Goal: Find specific page/section: Find specific page/section

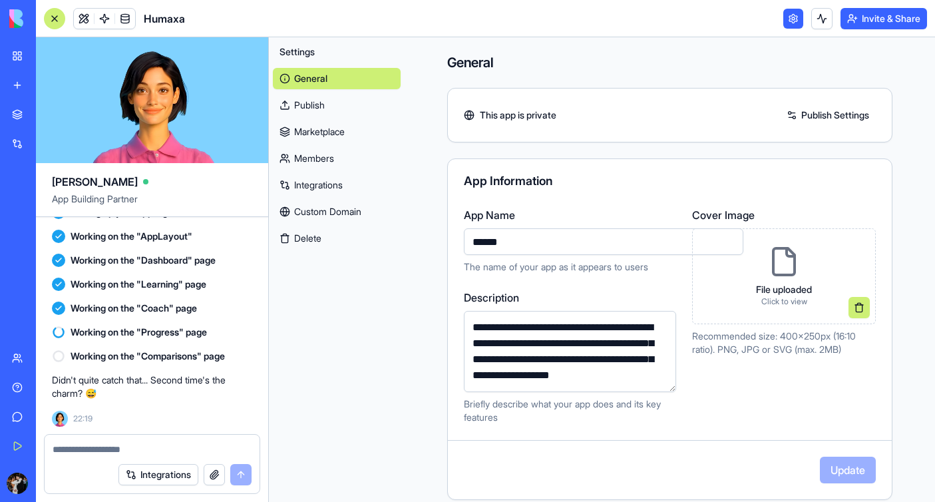
click at [57, 19] on div at bounding box center [54, 18] width 21 height 21
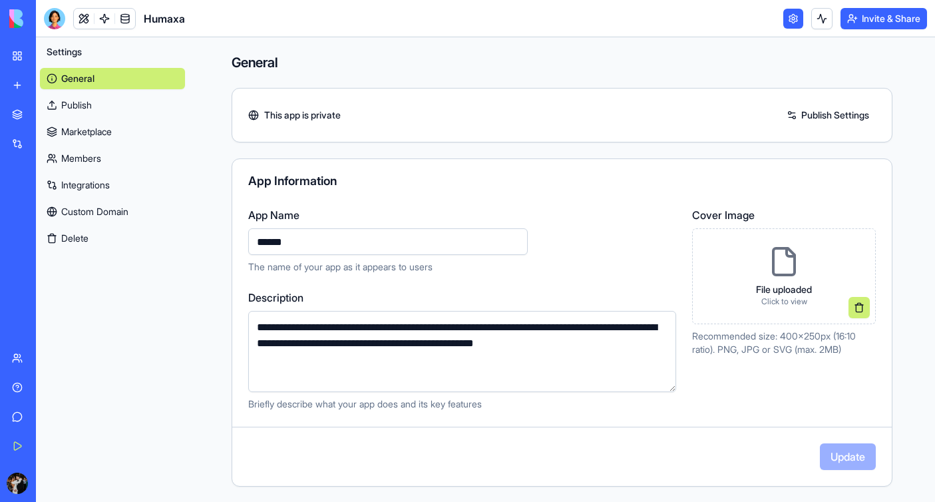
click at [72, 166] on link "Members" at bounding box center [112, 158] width 145 height 21
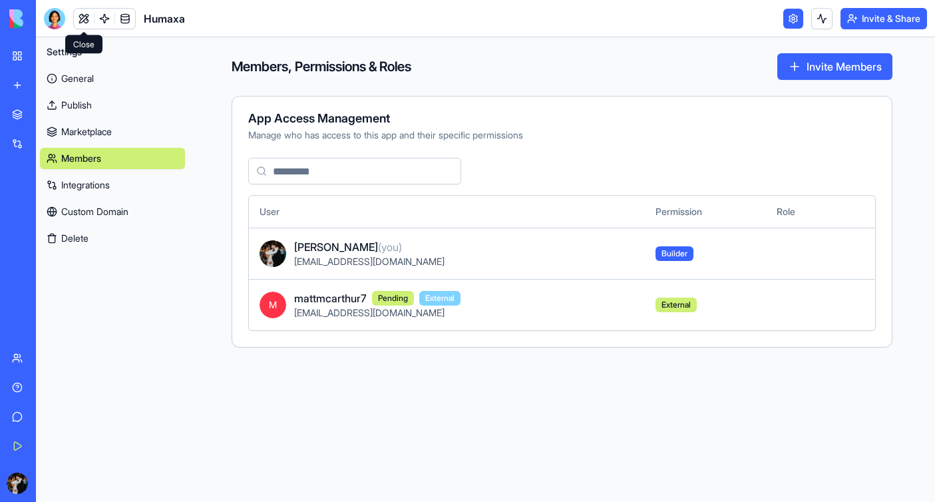
click at [78, 16] on span at bounding box center [83, 18] width 37 height 37
click at [89, 71] on link "General" at bounding box center [112, 78] width 145 height 21
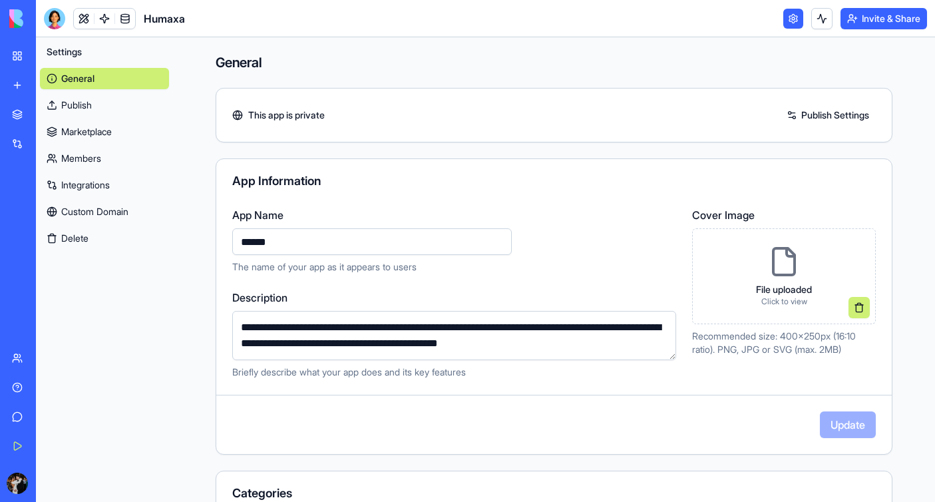
click at [171, 19] on span "Humaxa" at bounding box center [164, 19] width 41 height 16
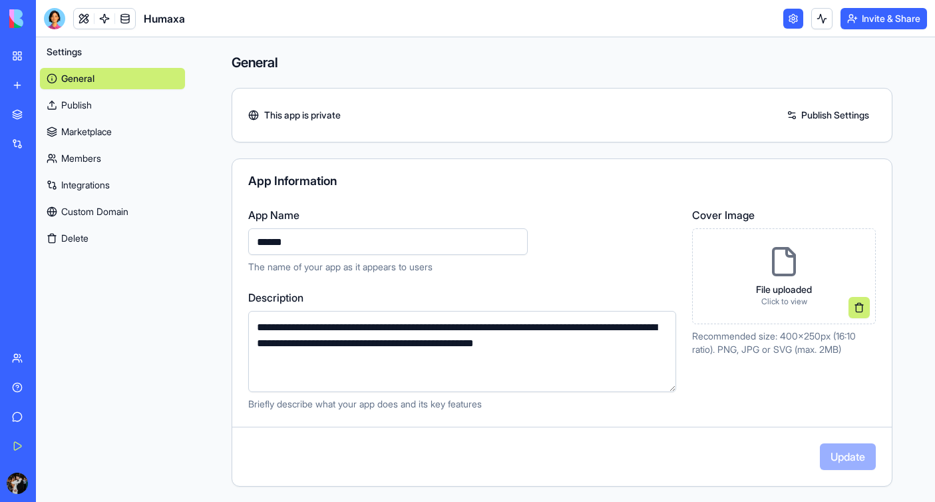
click at [114, 108] on link "Publish" at bounding box center [112, 104] width 145 height 21
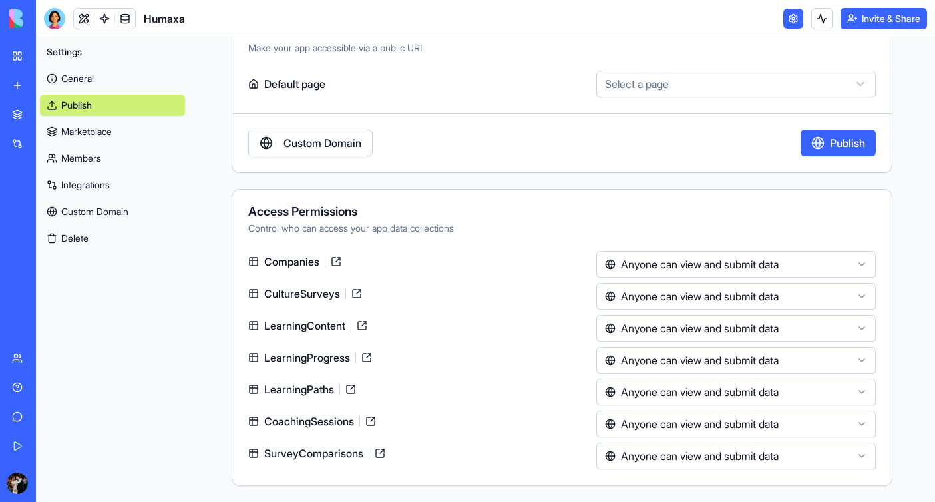
click at [783, 16] on link at bounding box center [793, 19] width 20 height 20
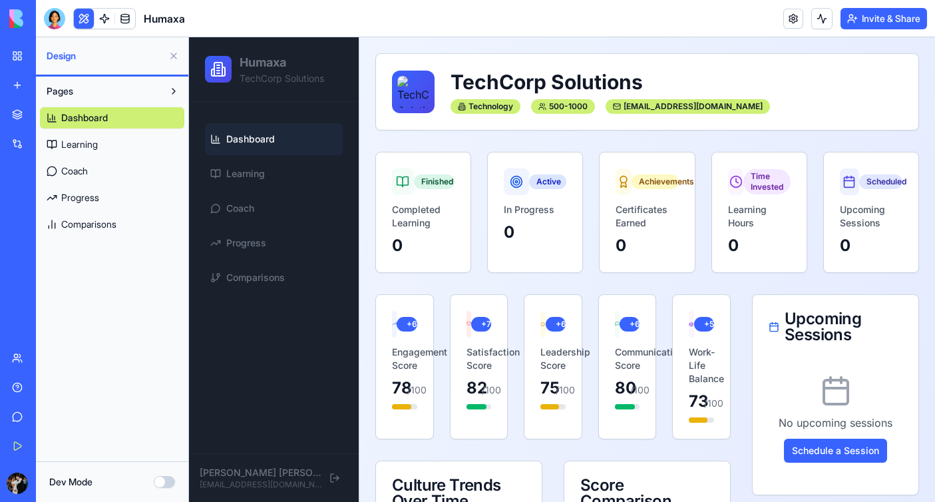
click at [82, 223] on span "Comparisons" at bounding box center [88, 224] width 55 height 13
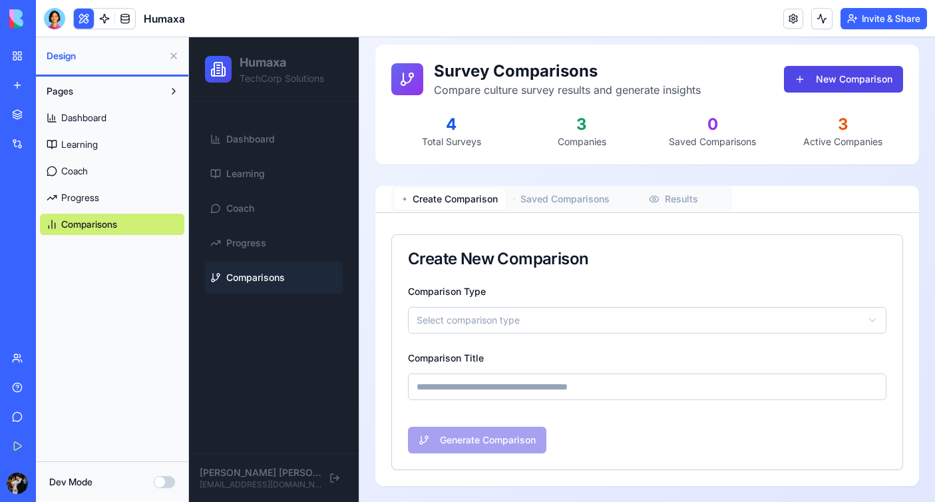
scroll to position [9, 0]
click at [587, 142] on div "Companies" at bounding box center [581, 141] width 120 height 13
click at [438, 130] on div "4" at bounding box center [451, 124] width 120 height 21
